Goal: Information Seeking & Learning: Learn about a topic

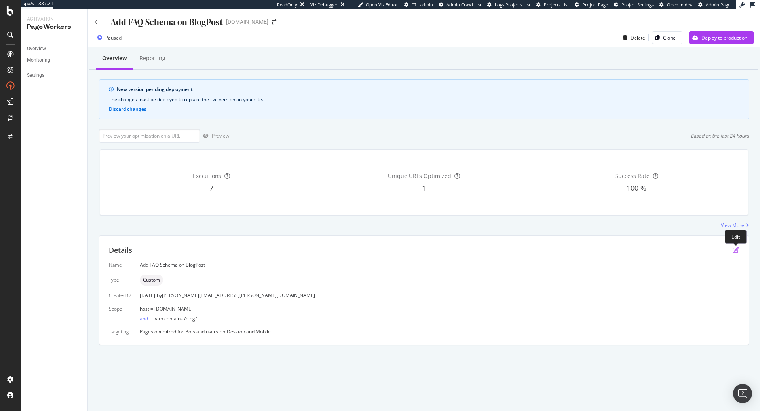
click at [738, 248] on icon "pen-to-square" at bounding box center [735, 250] width 6 height 6
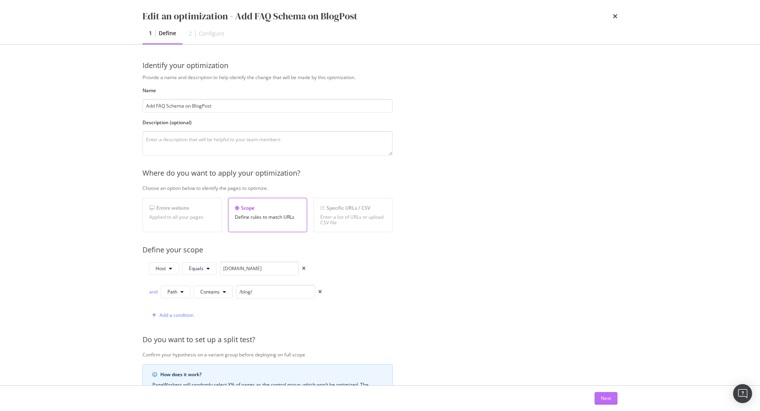
click at [601, 396] on div "Next" at bounding box center [606, 398] width 10 height 7
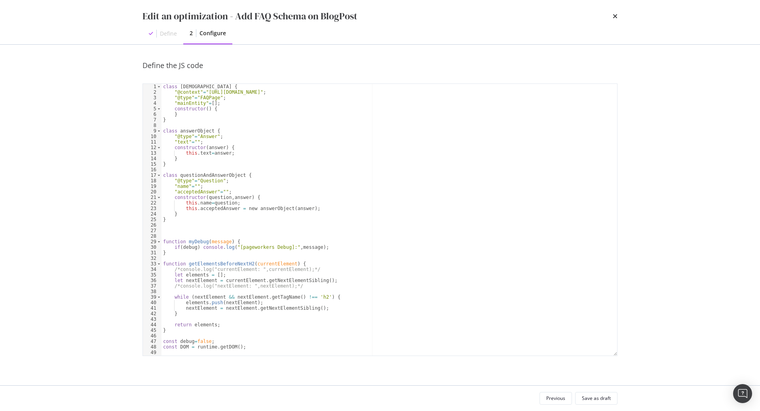
click at [357, 154] on div "class faqListObject { "@context" = "https://schema.org" ; "@type" = "FAQPage" ;…" at bounding box center [388, 225] width 455 height 283
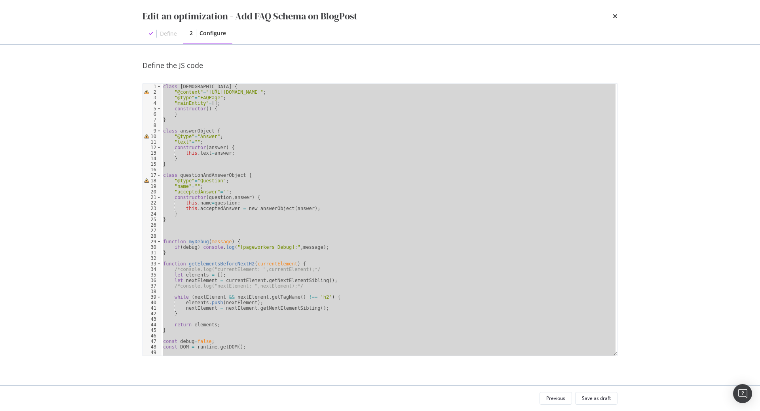
paste textarea "Cursor at row 76"
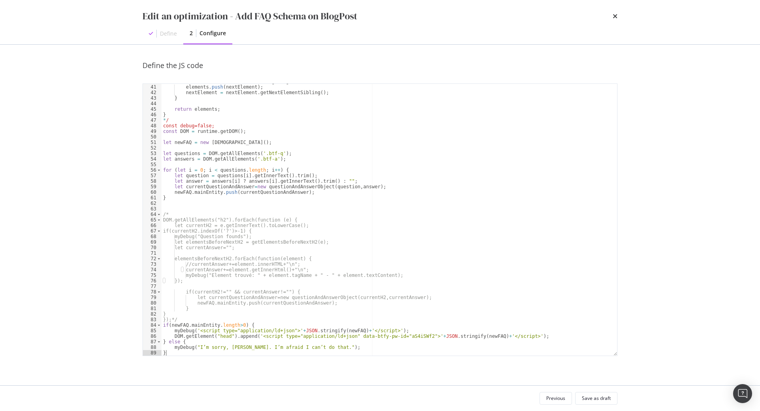
scroll to position [221, 0]
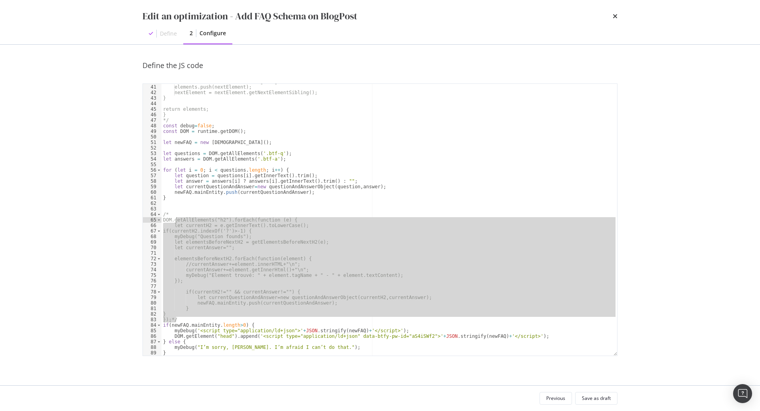
type textarea "/*"
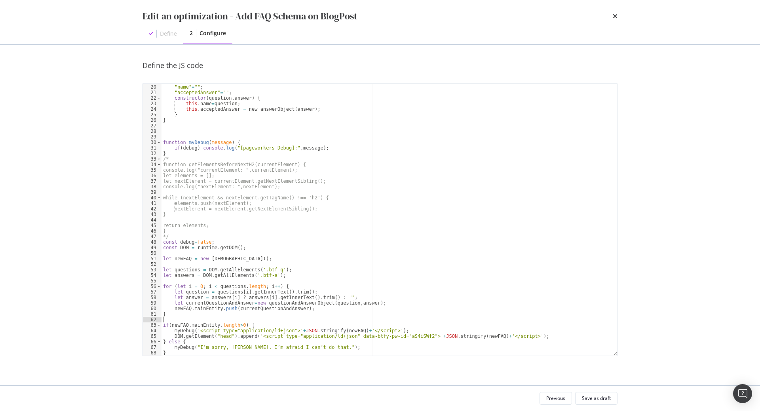
scroll to position [105, 0]
type textarea "for (let i = 0; i < questions.length; i++) {"
type textarea "let questions = DOM.getAllElements('.btf-q');"
type textarea "let newFAQ = new faqListObject();"
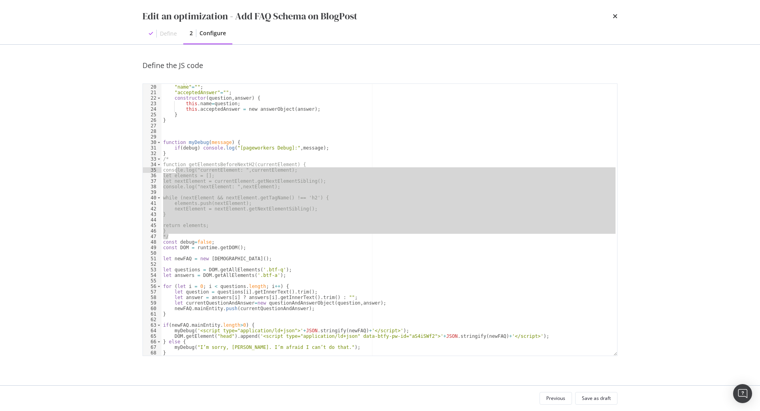
type textarea "/* function getElementsBeforeNextH2(currentElement) {"
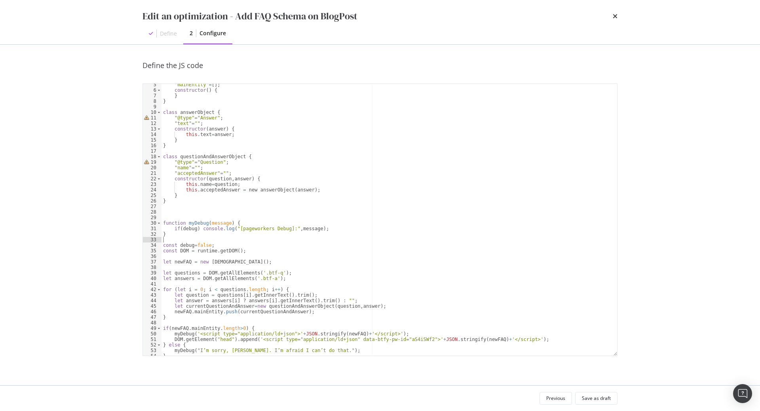
scroll to position [27, 0]
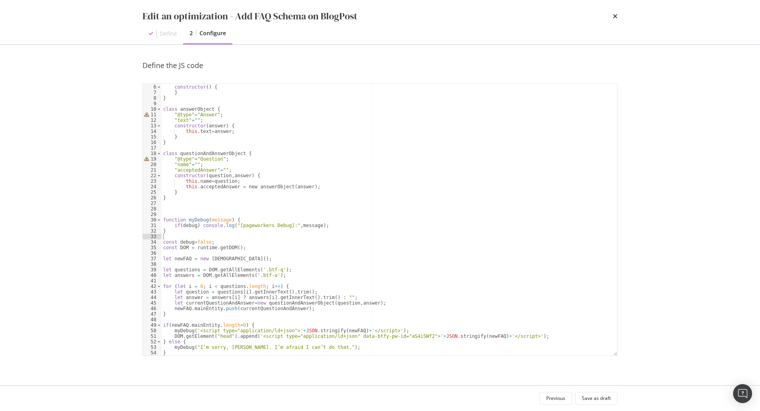
click at [257, 322] on div ""mainEntity" = [ ] ; constructor ( ) { } } class answerObject { "@type" = "Answ…" at bounding box center [388, 220] width 455 height 283
click at [258, 337] on div ""mainEntity" = [ ] ; constructor ( ) { } } class answerObject { "@type" = "Answ…" at bounding box center [388, 220] width 455 height 283
click at [356, 350] on div ""mainEntity" = [ ] ; constructor ( ) { } } class answerObject { "@type" = "Answ…" at bounding box center [388, 220] width 455 height 283
type textarea "}"
click at [593, 397] on div "Save as draft" at bounding box center [596, 398] width 29 height 7
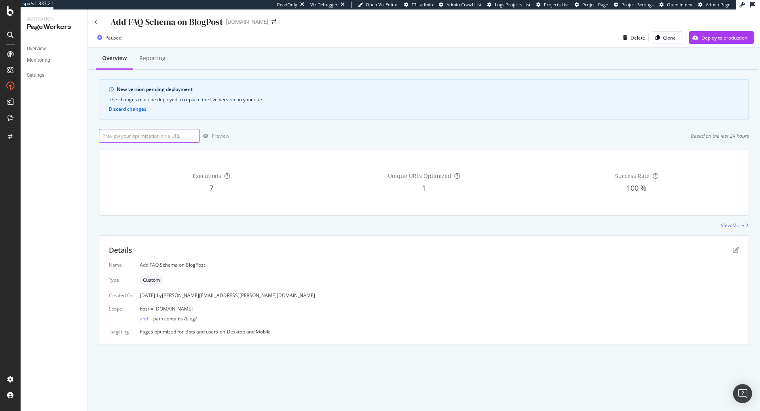
click at [161, 136] on input "url" at bounding box center [149, 136] width 101 height 14
click at [707, 41] on div "Deploy to production" at bounding box center [724, 37] width 46 height 7
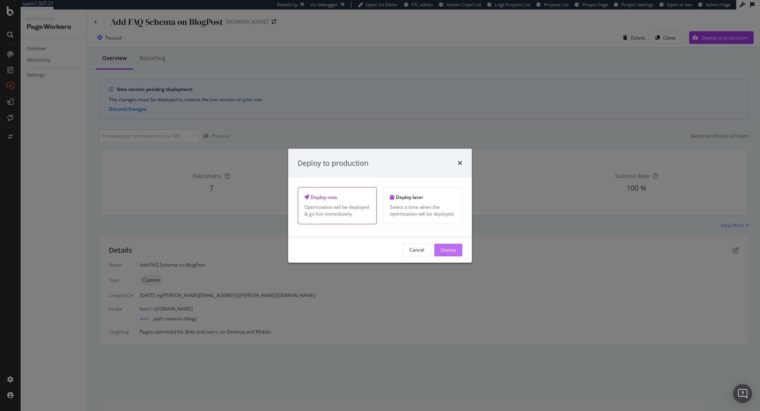
click at [452, 256] on button "Deploy" at bounding box center [448, 250] width 28 height 13
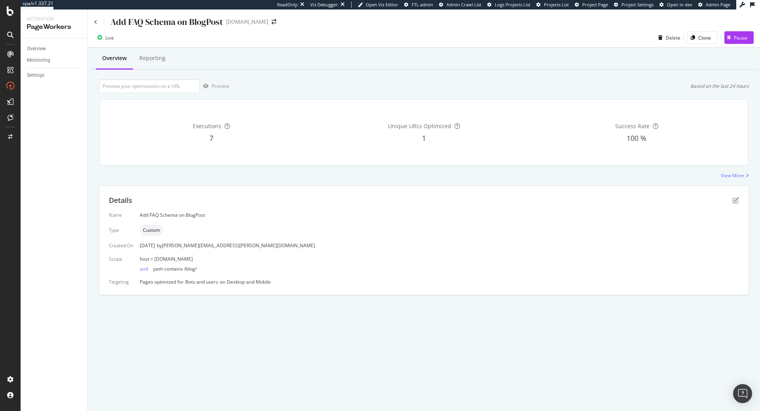
click at [109, 41] on div "Live" at bounding box center [109, 37] width 9 height 7
click at [741, 42] on div "Pause" at bounding box center [735, 38] width 23 height 12
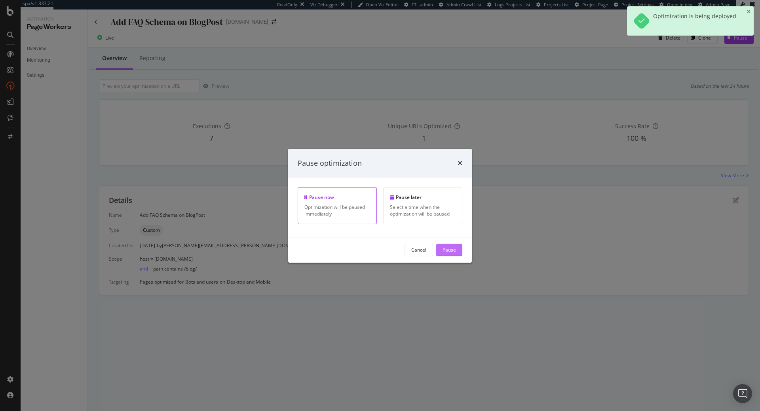
click at [457, 254] on button "Pause" at bounding box center [449, 250] width 26 height 13
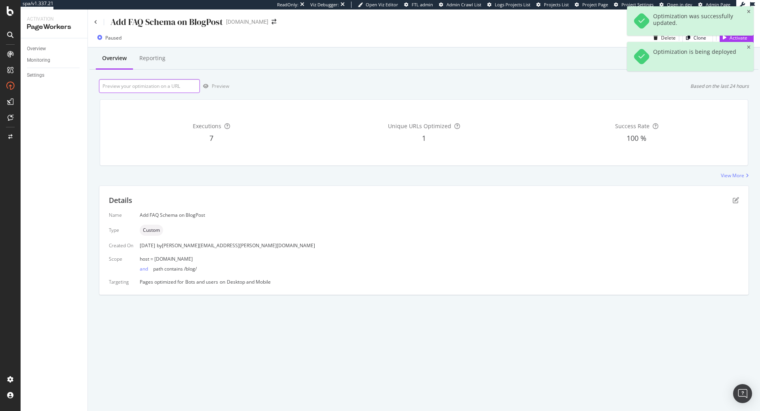
click at [165, 87] on input "url" at bounding box center [149, 86] width 101 height 14
paste input "https://info.onedoc.ch/fr/blog/toutes-les-specialites/dossier-electronique-pati…"
type input "https://info.onedoc.ch/fr/blog/toutes-les-specialites/dossier-electronique-pati…"
click at [223, 87] on div "Preview" at bounding box center [220, 86] width 17 height 7
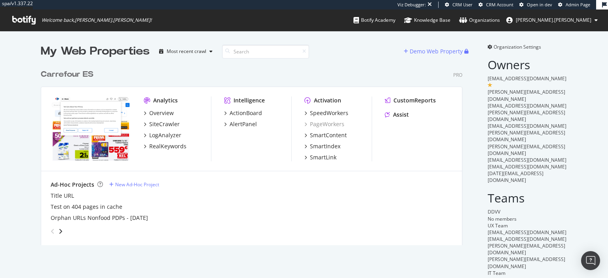
scroll to position [278, 608]
click at [165, 127] on div "SiteCrawler" at bounding box center [164, 124] width 30 height 8
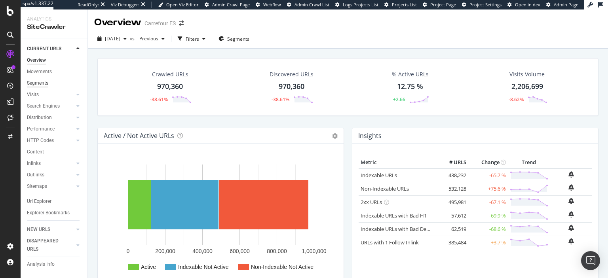
click at [37, 82] on div "Segments" at bounding box center [37, 83] width 21 height 8
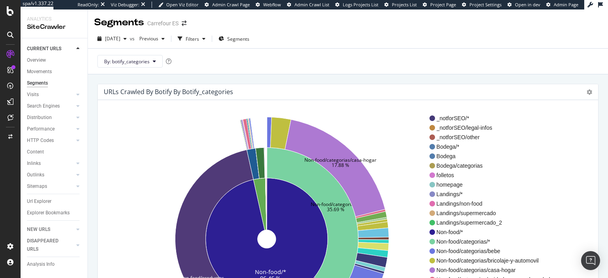
click at [194, 77] on div "URLs Crawled By Botify By botify_categories Sunburst Treemap Table Expand Expor…" at bounding box center [348, 208] width 520 height 269
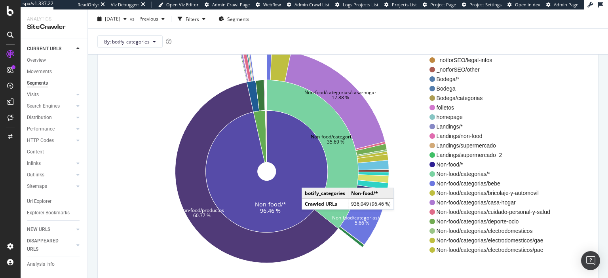
scroll to position [68, 0]
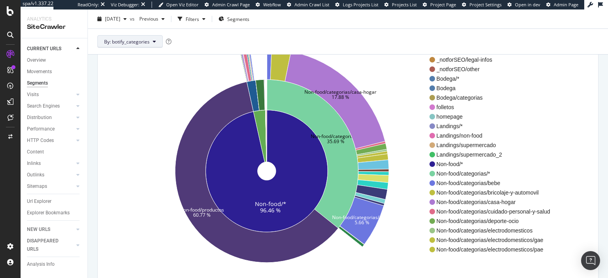
click at [147, 38] on span "By: botify_categories" at bounding box center [126, 41] width 45 height 7
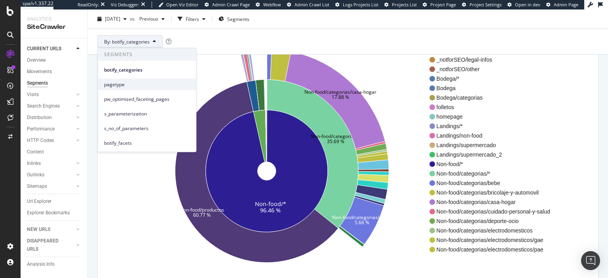
click at [132, 87] on span "pagetype" at bounding box center [146, 84] width 85 height 7
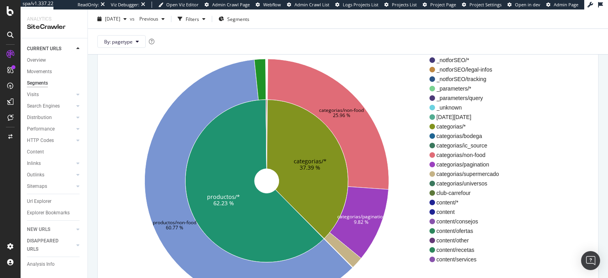
scroll to position [57, 0]
